Goal: Task Accomplishment & Management: Use online tool/utility

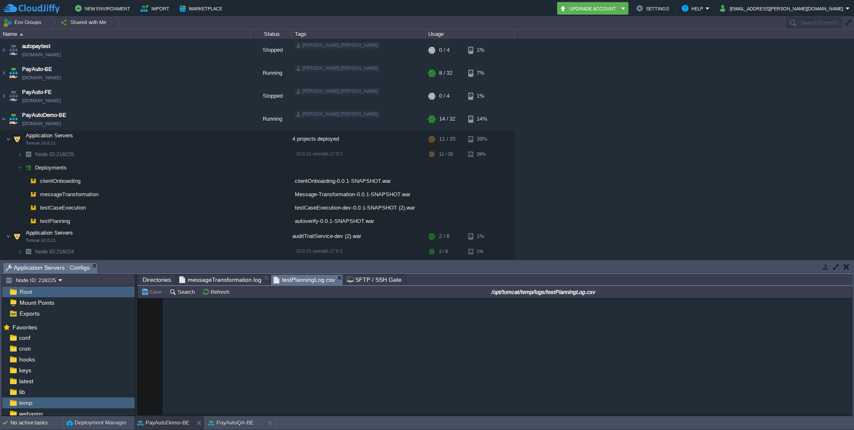
scroll to position [12299, 0]
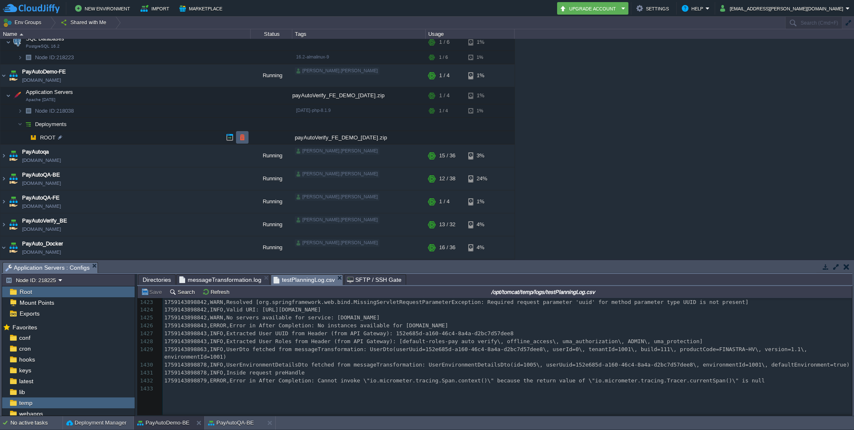
click at [246, 138] on button "button" at bounding box center [243, 137] width 8 height 8
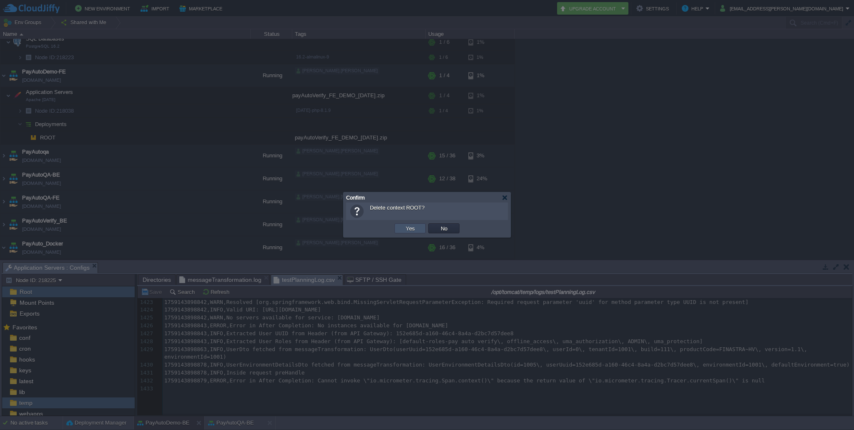
click at [408, 229] on button "Yes" at bounding box center [410, 228] width 14 height 8
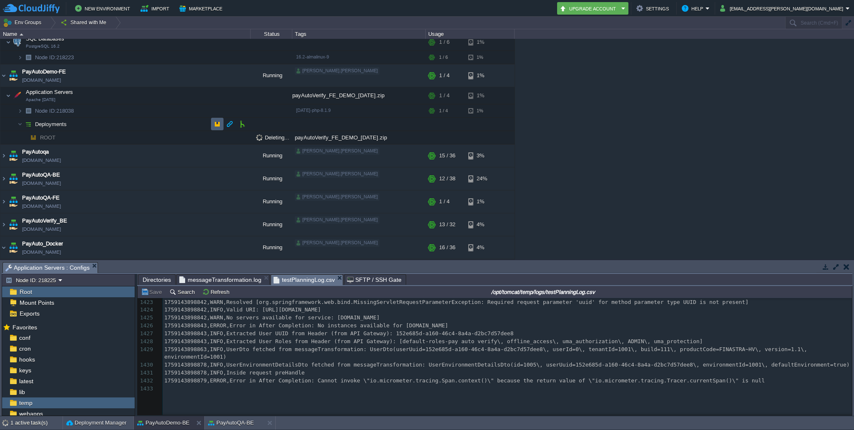
click at [220, 123] on button "button" at bounding box center [218, 124] width 8 height 8
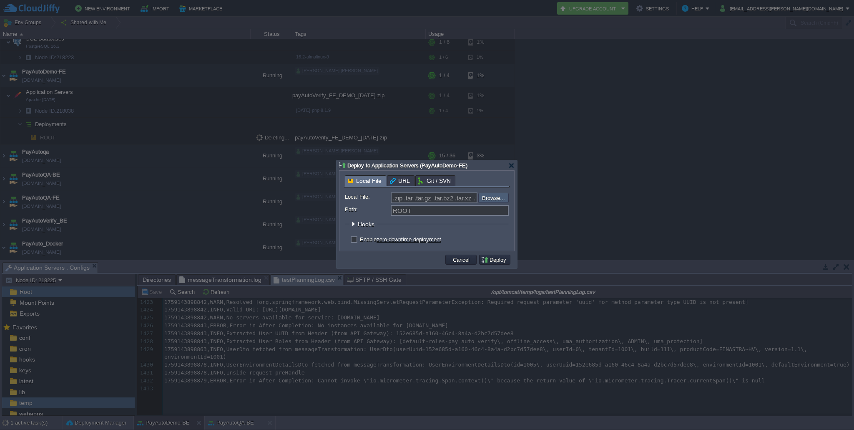
click at [496, 198] on input "file" at bounding box center [456, 198] width 106 height 10
type input "C:\fakepath\payAutoVerify_FE_DEMO_[DATE].zip"
type input "payAutoVerify_FE_DEMO_[DATE].zip"
click at [360, 240] on label "Enable zero-downtime deployment" at bounding box center [400, 239] width 81 height 6
click at [352, 240] on input "checkbox" at bounding box center [352, 240] width 5 height 5
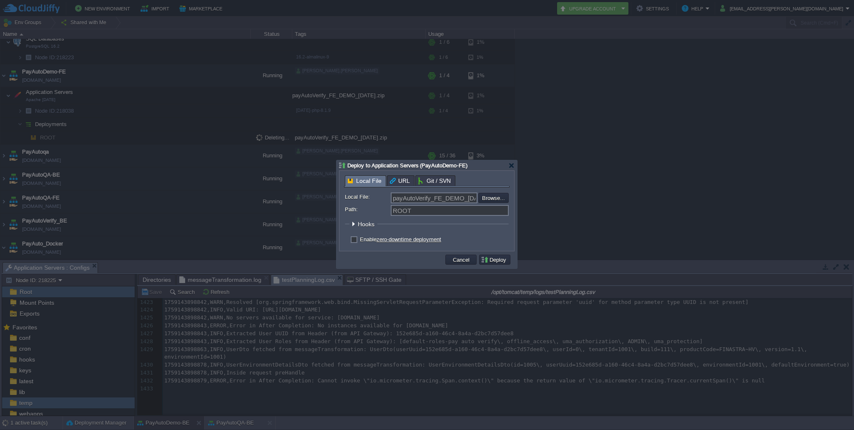
checkbox input "true"
click at [497, 199] on input "file" at bounding box center [456, 198] width 106 height 10
click at [514, 163] on div at bounding box center [512, 165] width 6 height 6
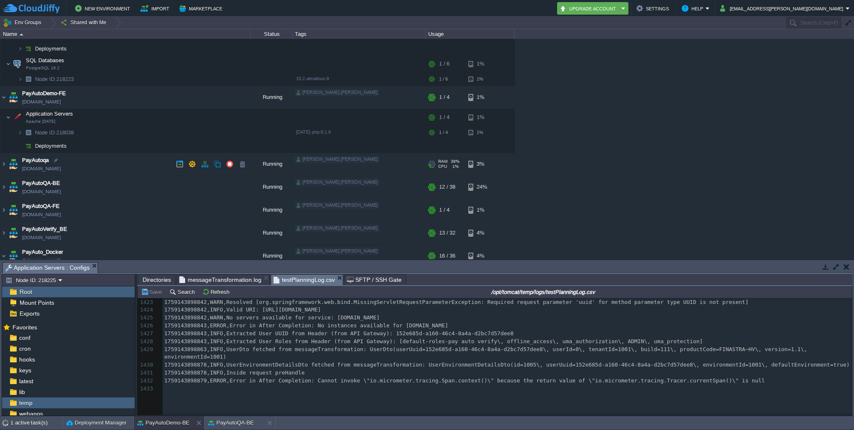
scroll to position [211, 0]
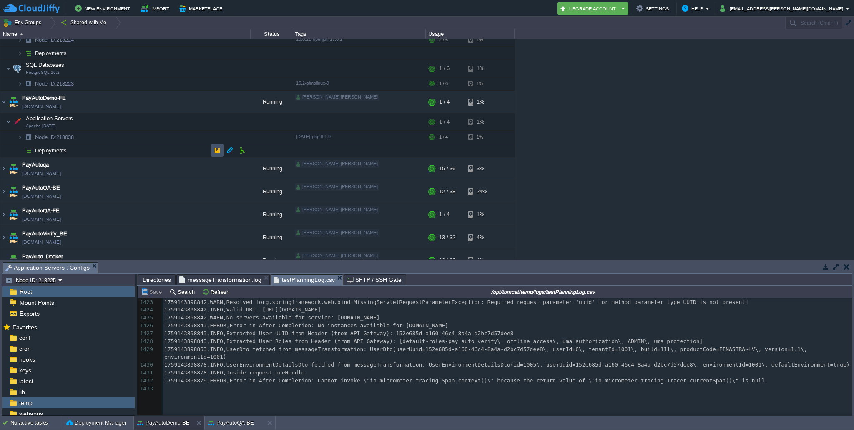
click at [217, 149] on button "button" at bounding box center [218, 150] width 8 height 8
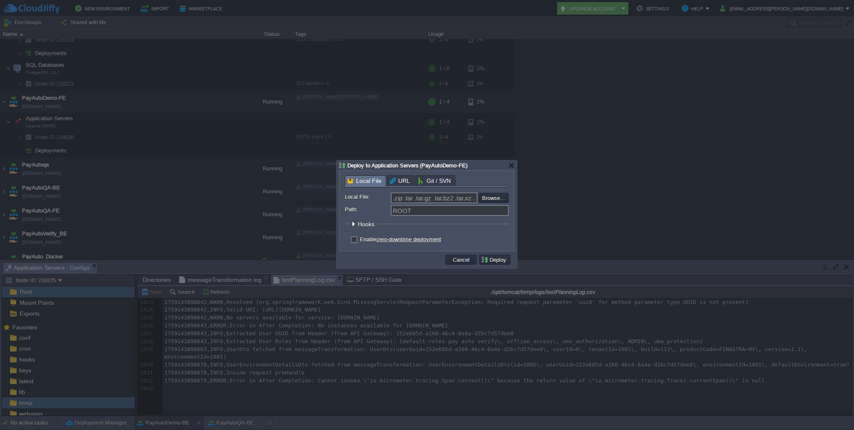
click at [360, 242] on label "Enable zero-downtime deployment" at bounding box center [400, 239] width 81 height 6
click at [352, 242] on input "checkbox" at bounding box center [352, 240] width 5 height 5
checkbox input "true"
click at [500, 200] on input "file" at bounding box center [456, 198] width 106 height 10
type input "C:\fakepath\payAutoVerify_FE_DEMO_[DATE].zip"
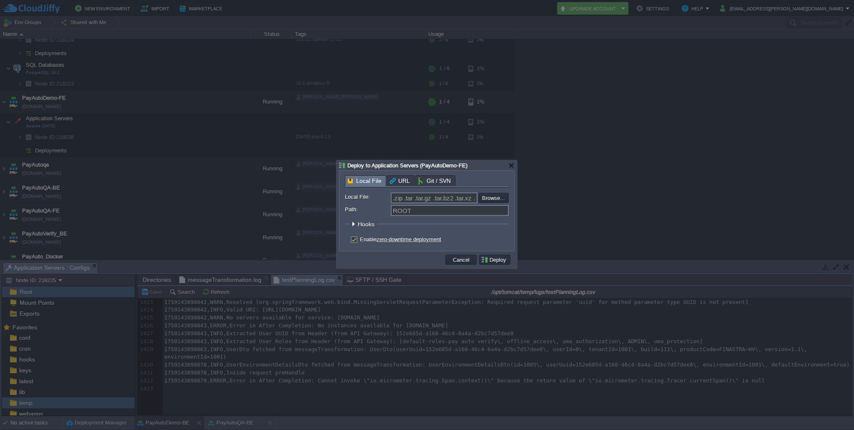
type input "payAutoVerify_FE_DEMO_[DATE].zip"
click at [497, 261] on button "Deploy" at bounding box center [495, 260] width 28 height 8
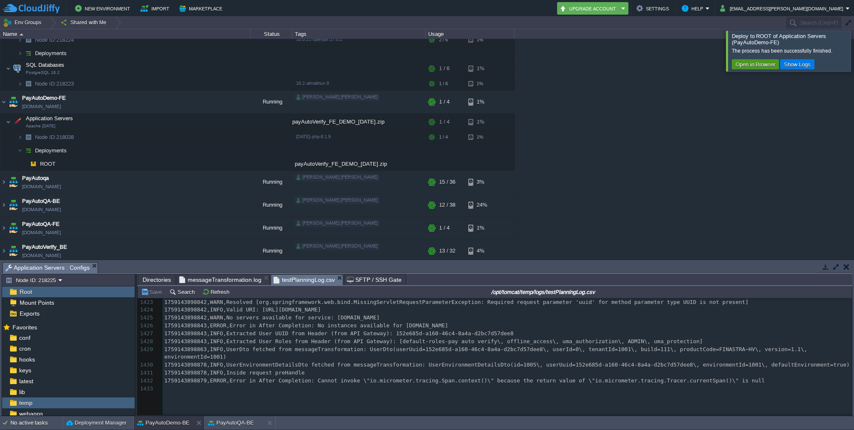
click at [750, 66] on button "Open in Browser" at bounding box center [755, 64] width 45 height 8
